Goal: Information Seeking & Learning: Learn about a topic

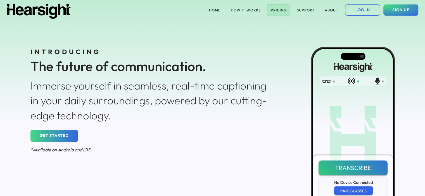
click at [280, 8] on button "PRICING" at bounding box center [278, 9] width 23 height 11
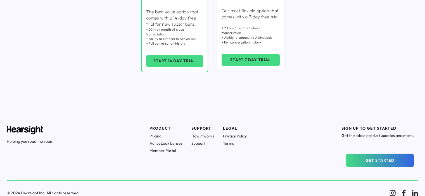
scroll to position [165, 0]
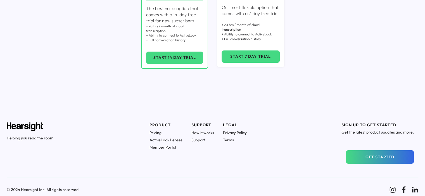
click at [157, 132] on h1 "Pricing" at bounding box center [165, 132] width 33 height 5
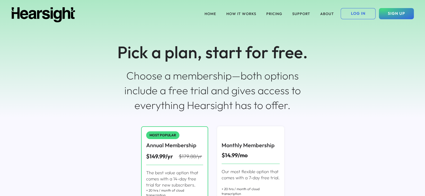
scroll to position [0, 0]
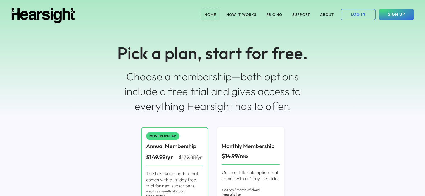
click at [212, 15] on button "HOME" at bounding box center [210, 14] width 18 height 11
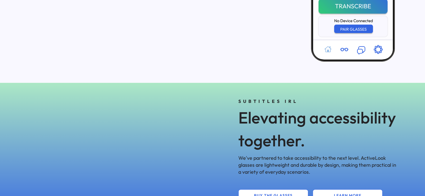
scroll to position [223, 0]
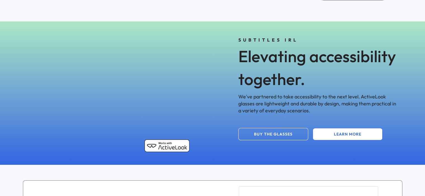
click at [260, 134] on button "BUY THE GLASSES" at bounding box center [273, 134] width 70 height 12
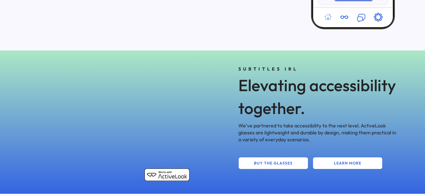
scroll to position [0, 0]
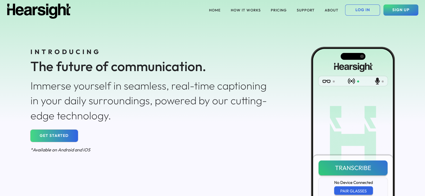
click at [68, 135] on button "GET STARTED" at bounding box center [53, 136] width 47 height 12
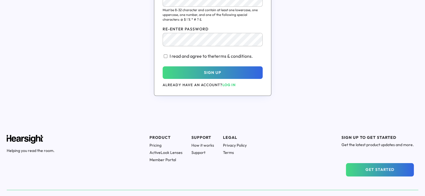
scroll to position [193, 0]
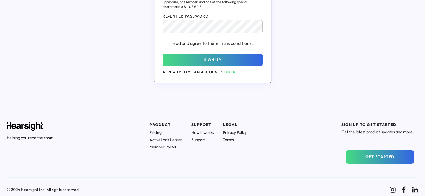
click at [207, 133] on h1 "How it works" at bounding box center [202, 132] width 23 height 5
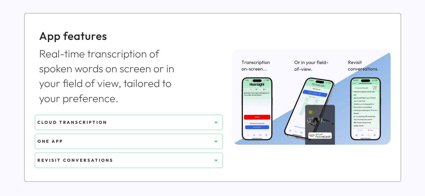
scroll to position [223, 0]
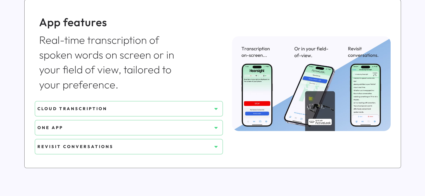
click at [142, 109] on div "CLOUD TRANSCRIPTION" at bounding box center [124, 109] width 174 height 6
click at [214, 107] on icon at bounding box center [216, 109] width 6 height 6
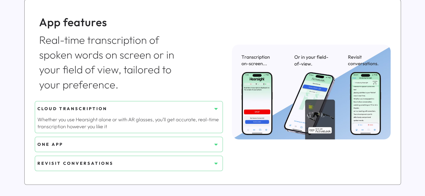
click at [214, 107] on icon at bounding box center [216, 109] width 6 height 6
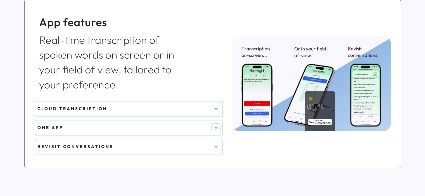
click at [213, 126] on icon at bounding box center [216, 128] width 6 height 6
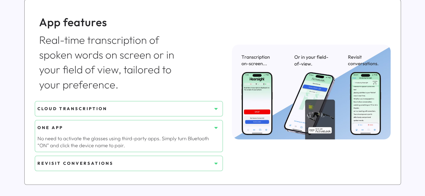
click at [213, 126] on icon at bounding box center [216, 128] width 6 height 6
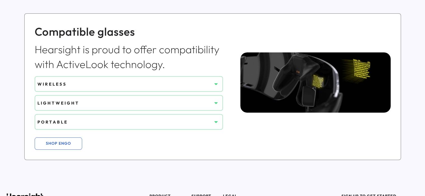
scroll to position [419, 0]
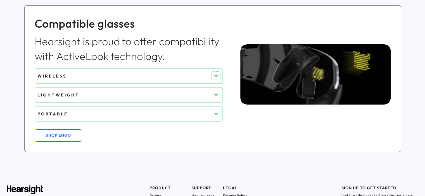
click at [215, 74] on icon at bounding box center [216, 76] width 6 height 6
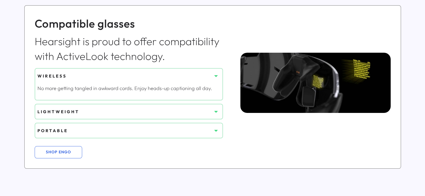
click at [215, 74] on icon at bounding box center [216, 76] width 6 height 6
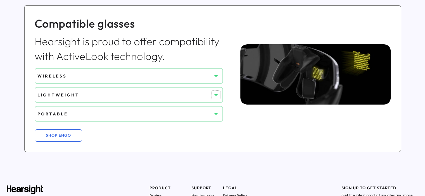
click at [216, 95] on icon at bounding box center [216, 95] width 6 height 6
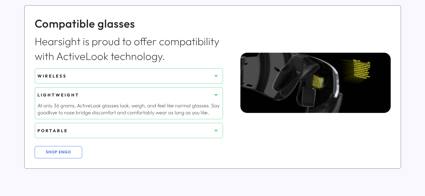
click at [216, 95] on use at bounding box center [215, 95] width 3 height 2
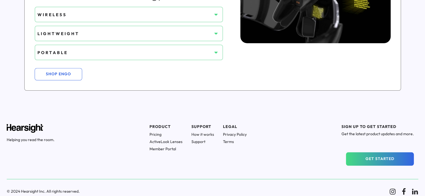
scroll to position [480, 0]
